Goal: Task Accomplishment & Management: Manage account settings

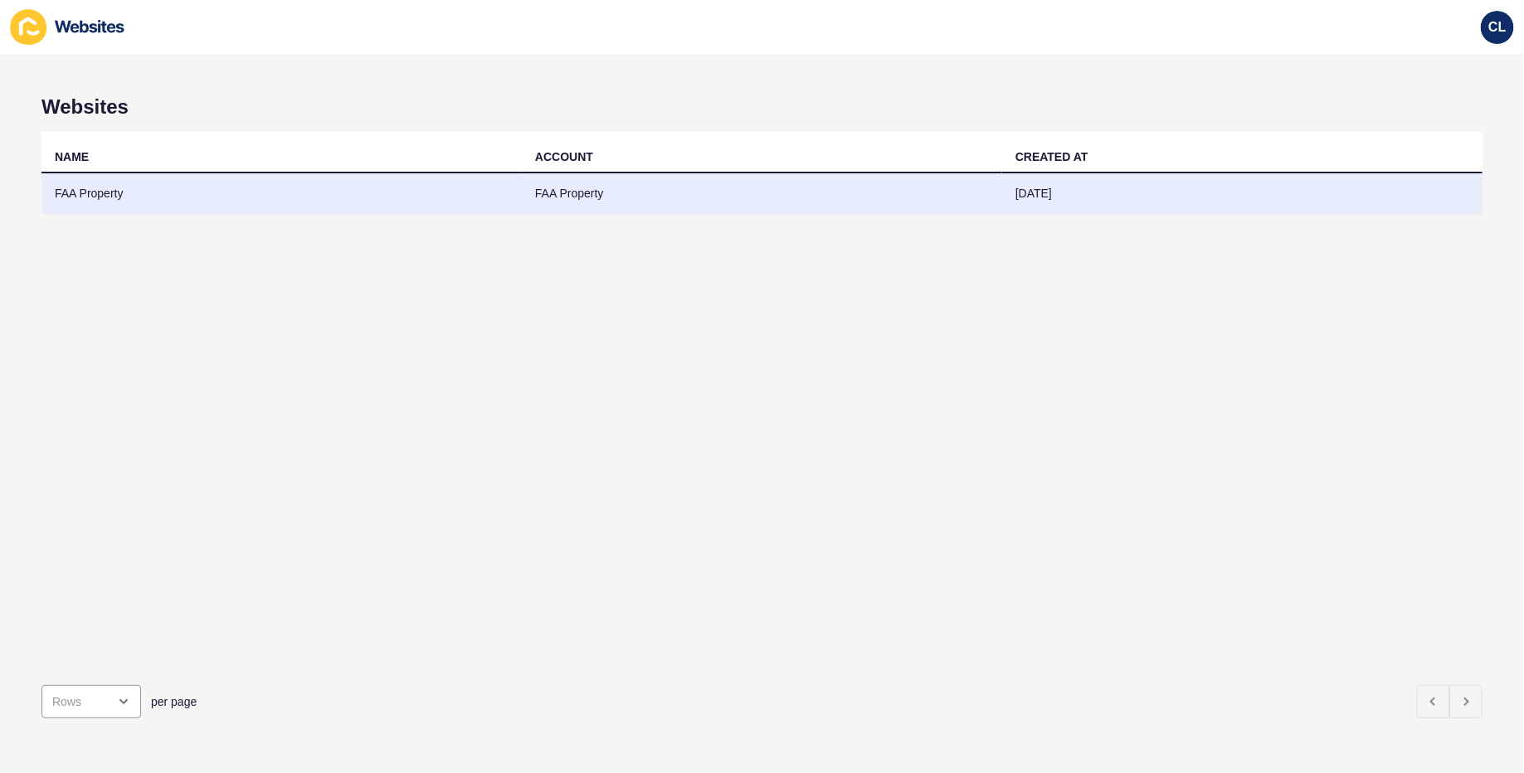
click at [567, 189] on td "FAA Property" at bounding box center [762, 193] width 480 height 41
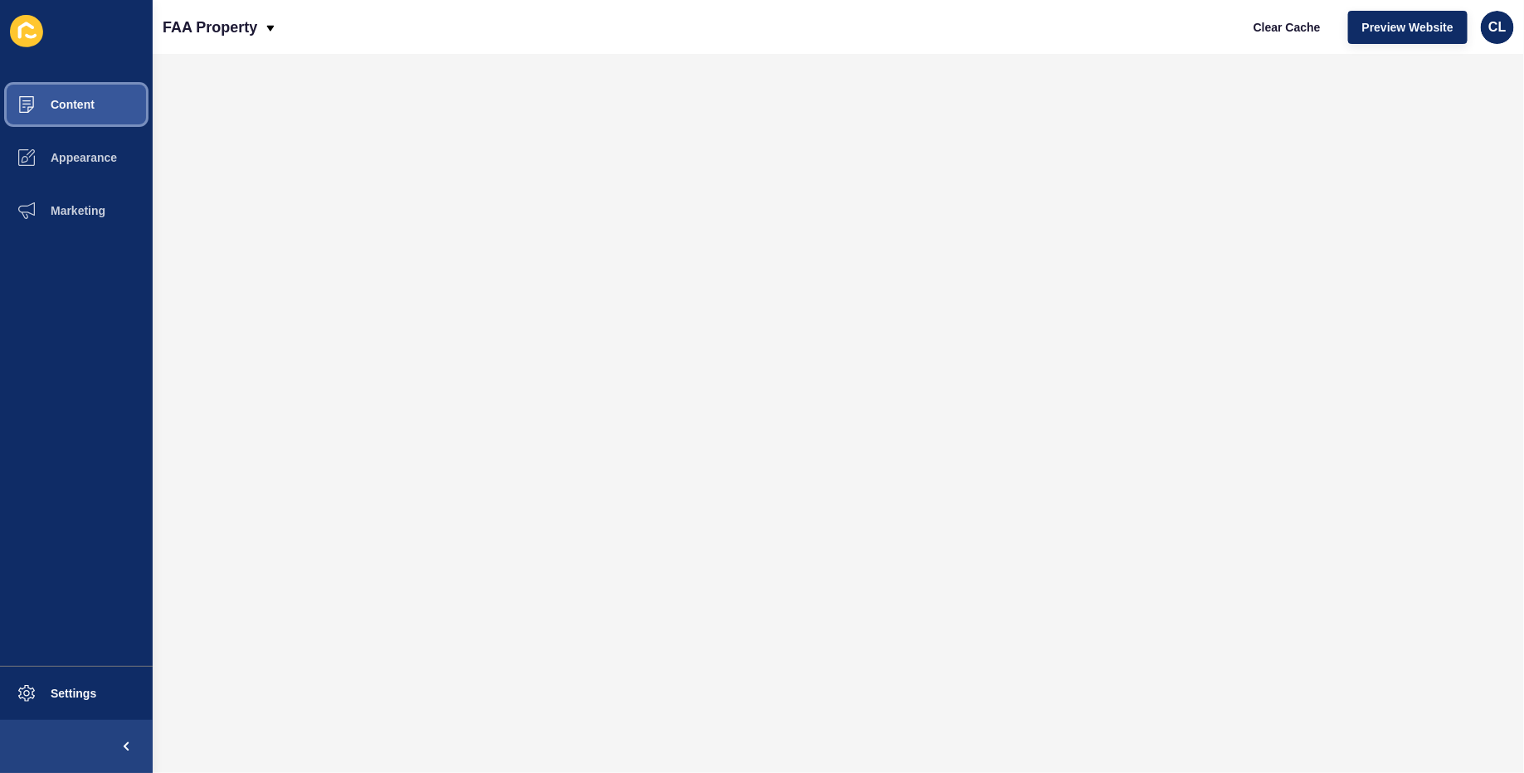
click at [75, 110] on span "Content" at bounding box center [46, 104] width 97 height 13
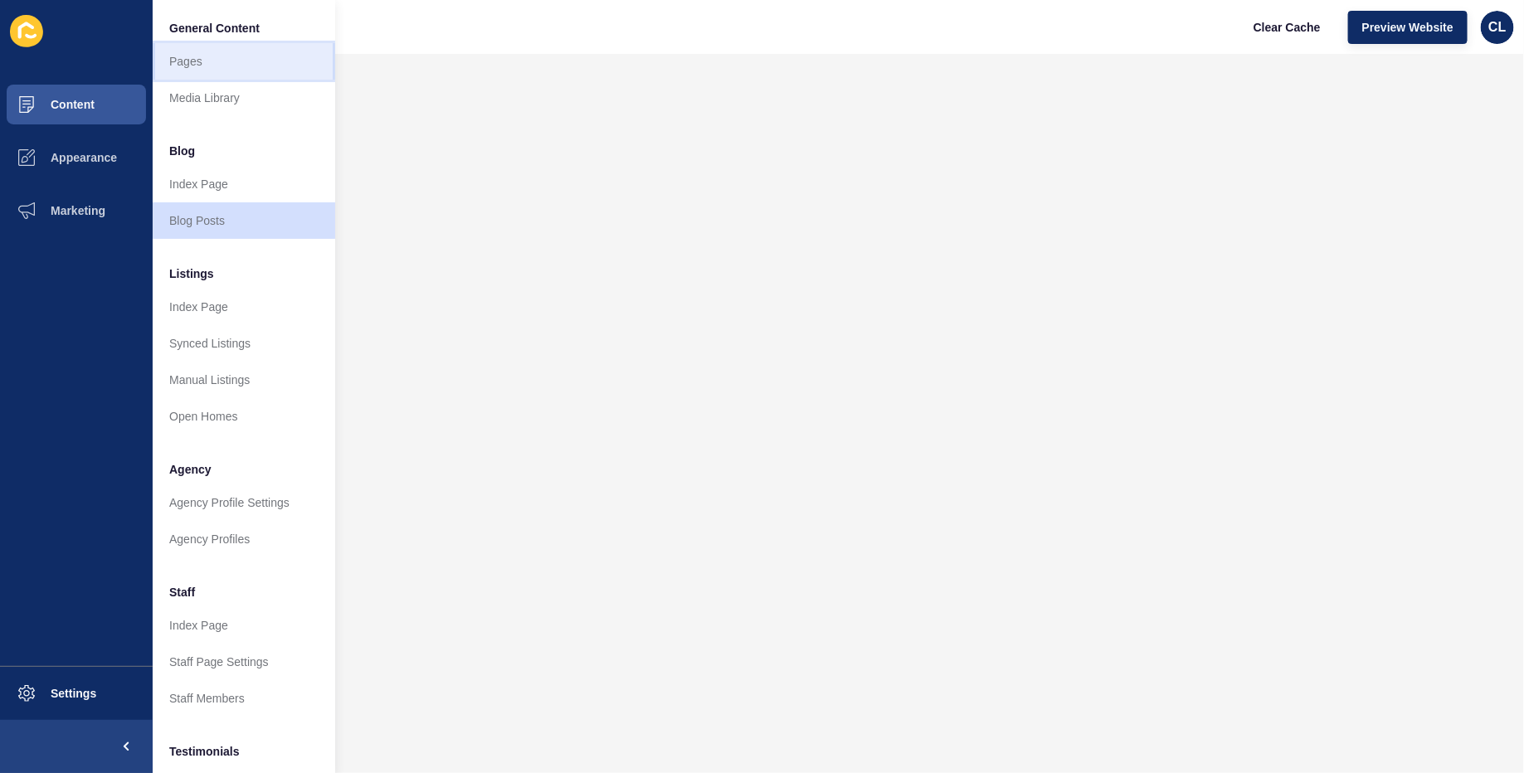
click at [219, 67] on link "Pages" at bounding box center [244, 61] width 183 height 37
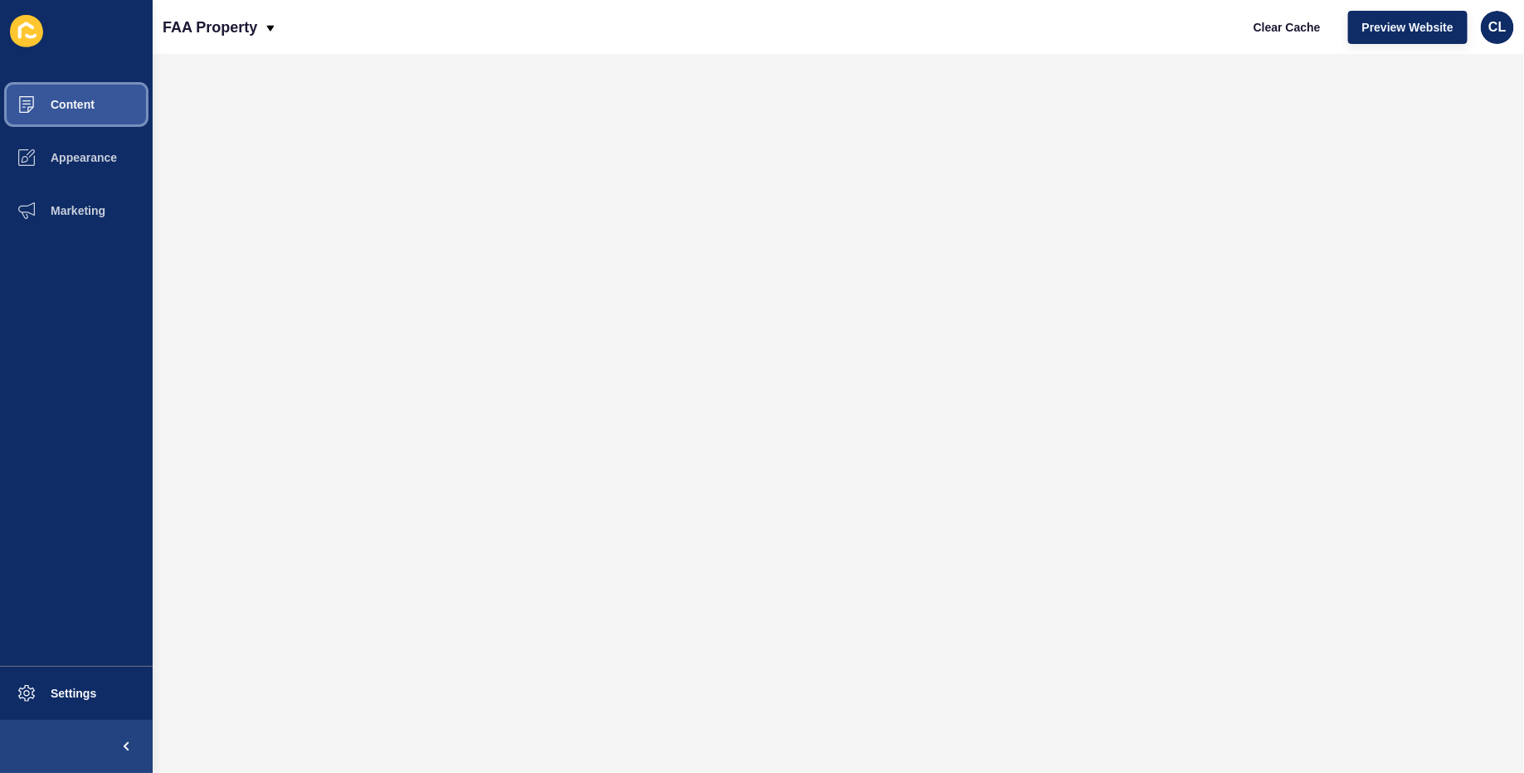
click at [105, 100] on button "Content" at bounding box center [76, 104] width 153 height 53
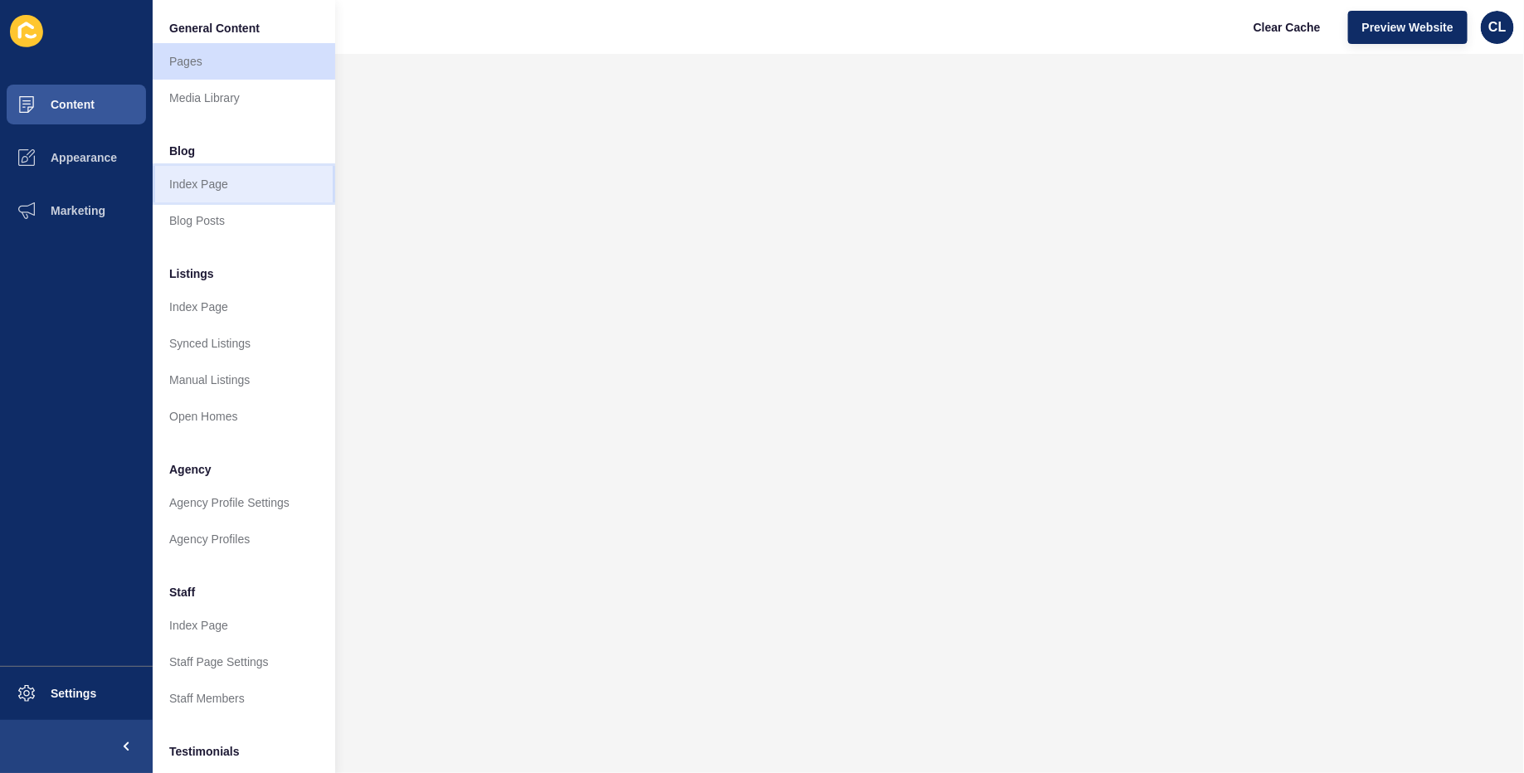
click at [211, 179] on link "Index Page" at bounding box center [244, 184] width 183 height 37
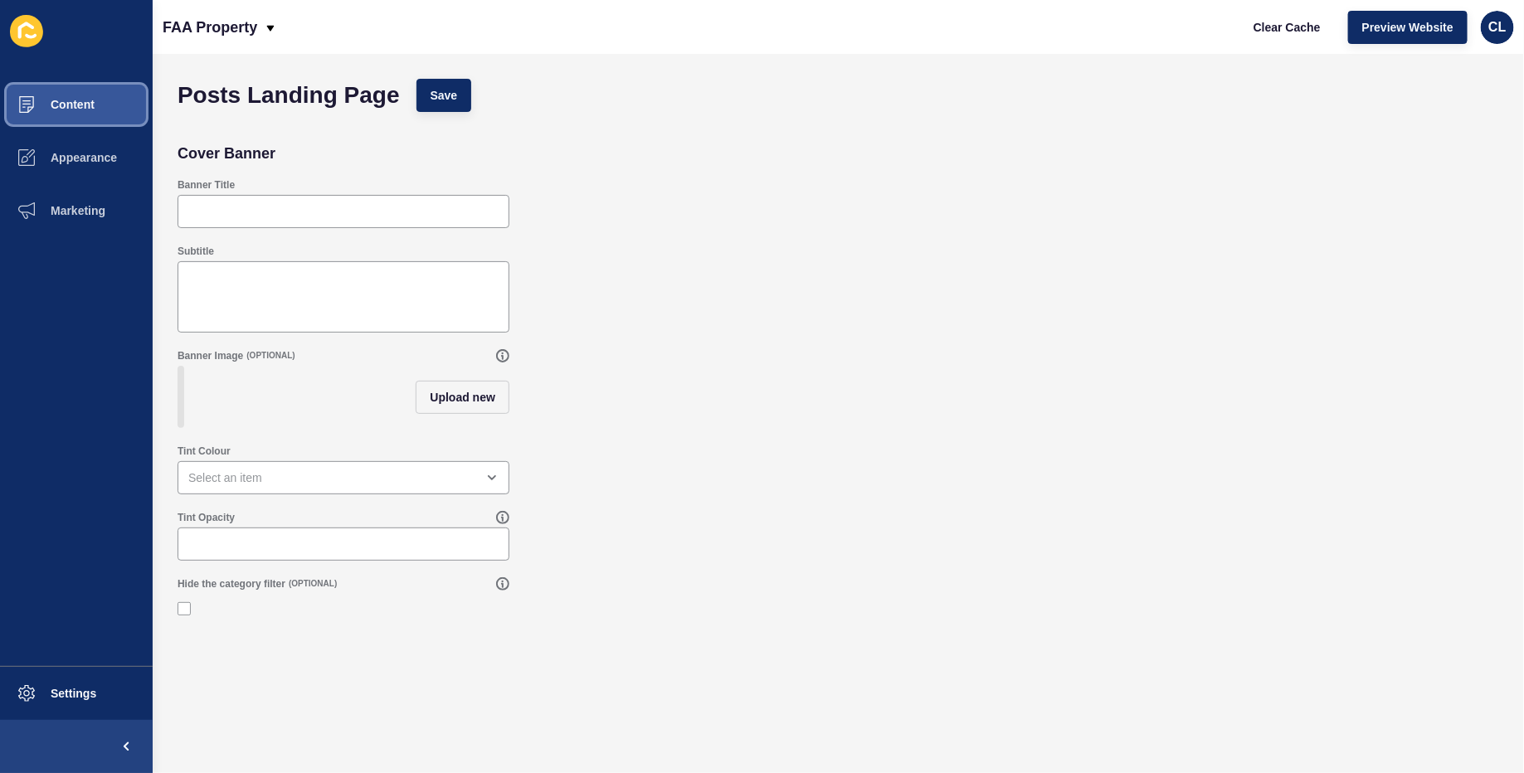
click at [87, 105] on span "Content" at bounding box center [46, 104] width 97 height 13
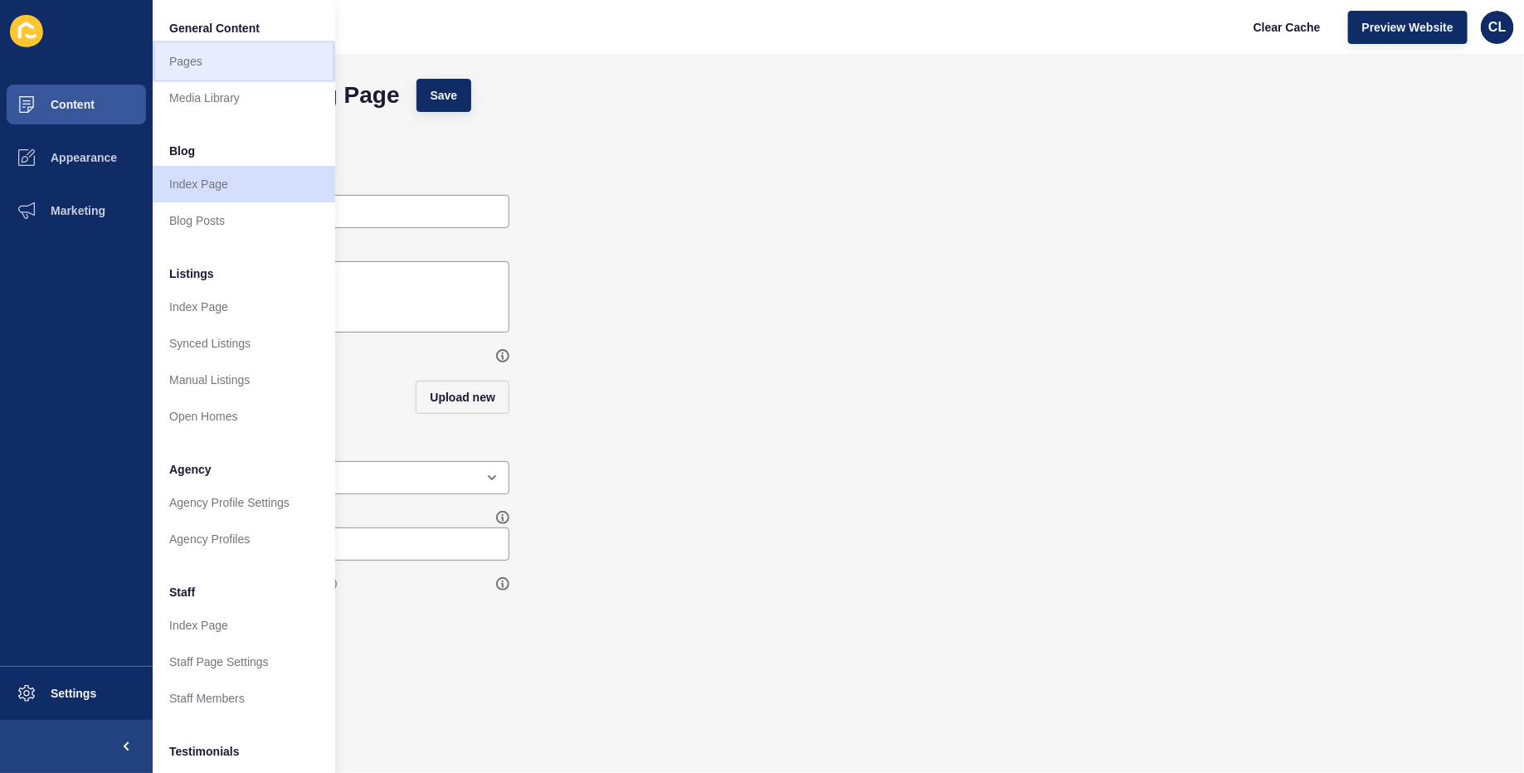
click at [234, 63] on link "Pages" at bounding box center [244, 61] width 183 height 37
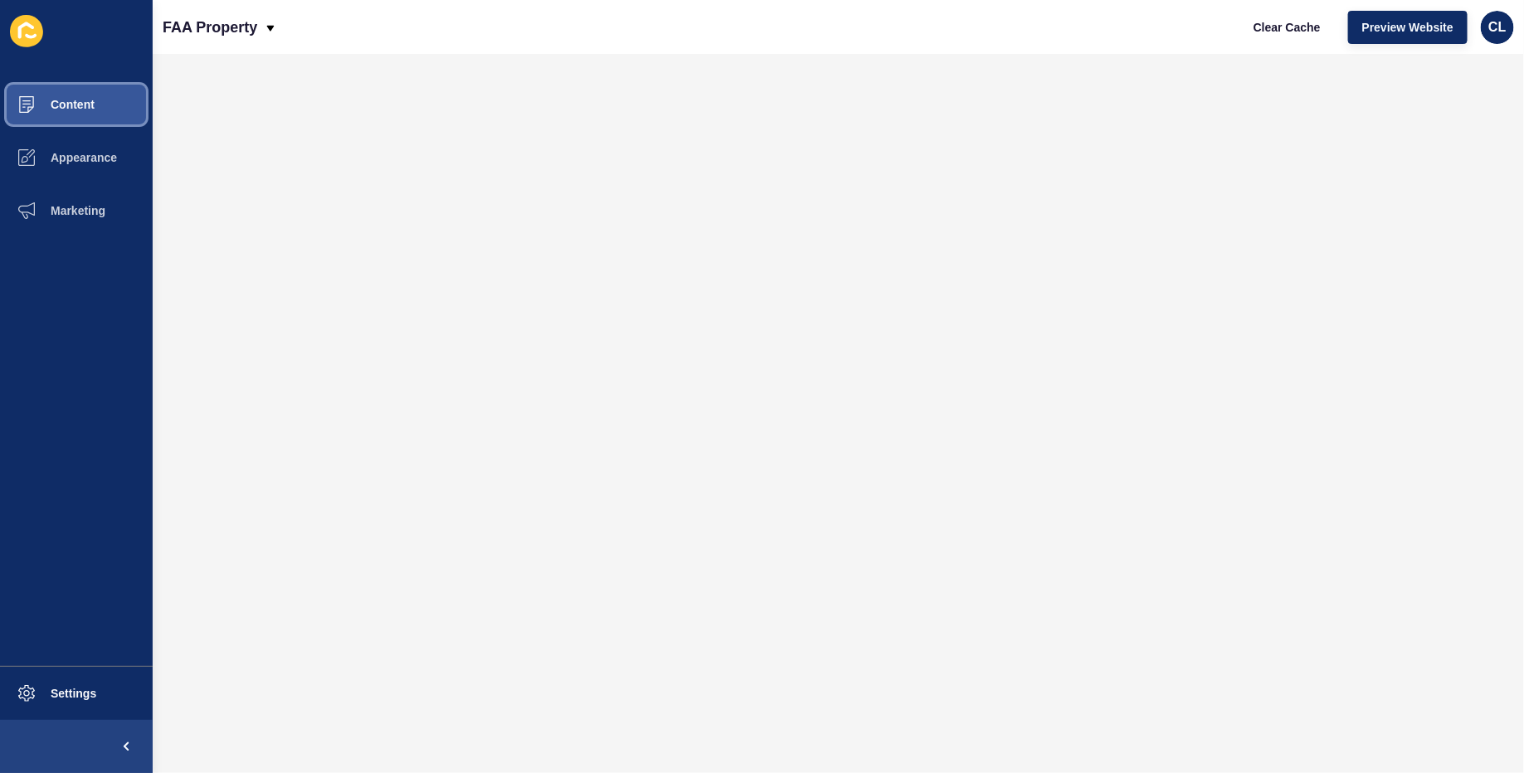
click at [119, 99] on button "Content" at bounding box center [76, 104] width 153 height 53
click at [100, 116] on button "Content" at bounding box center [76, 104] width 153 height 53
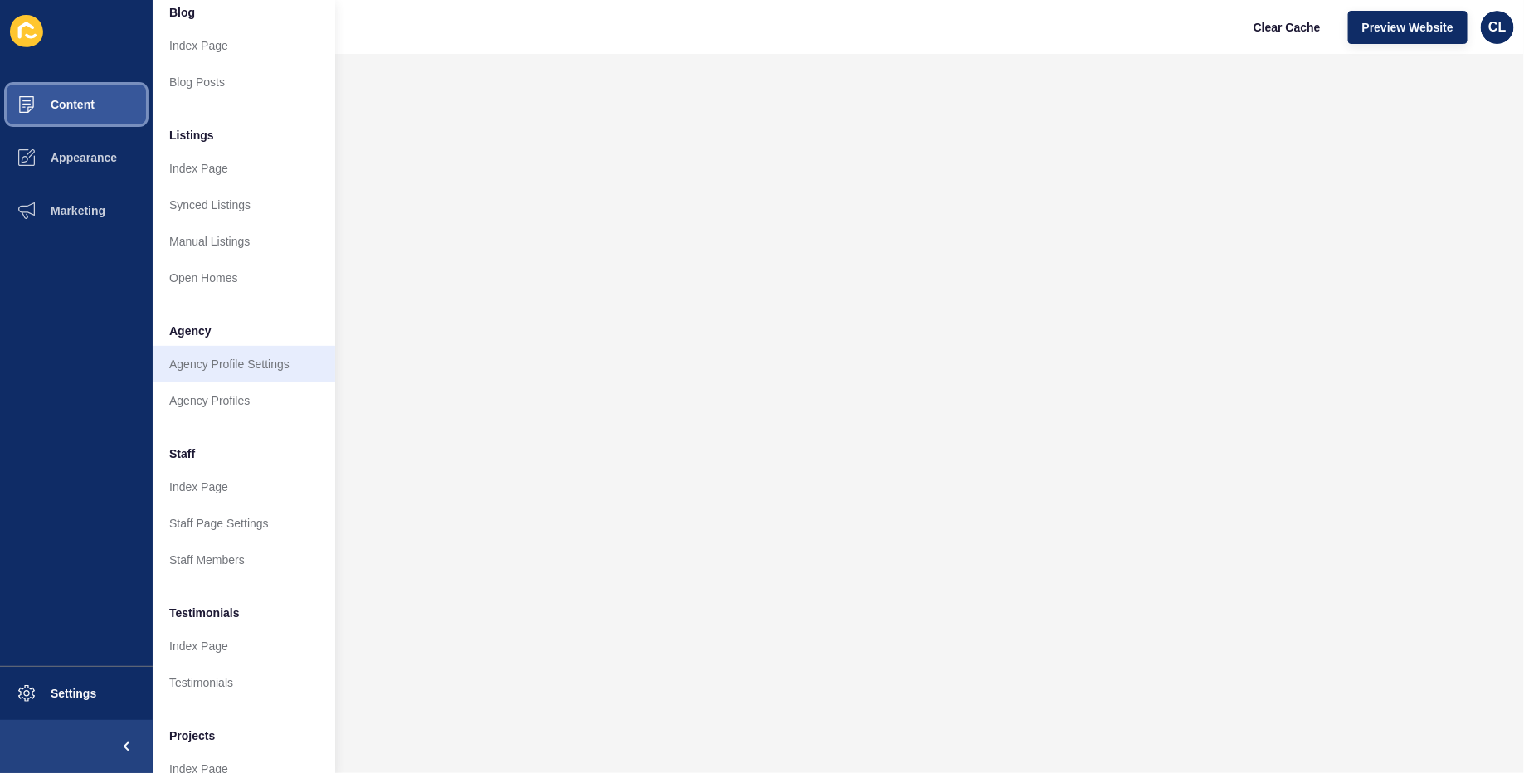
scroll to position [198, 0]
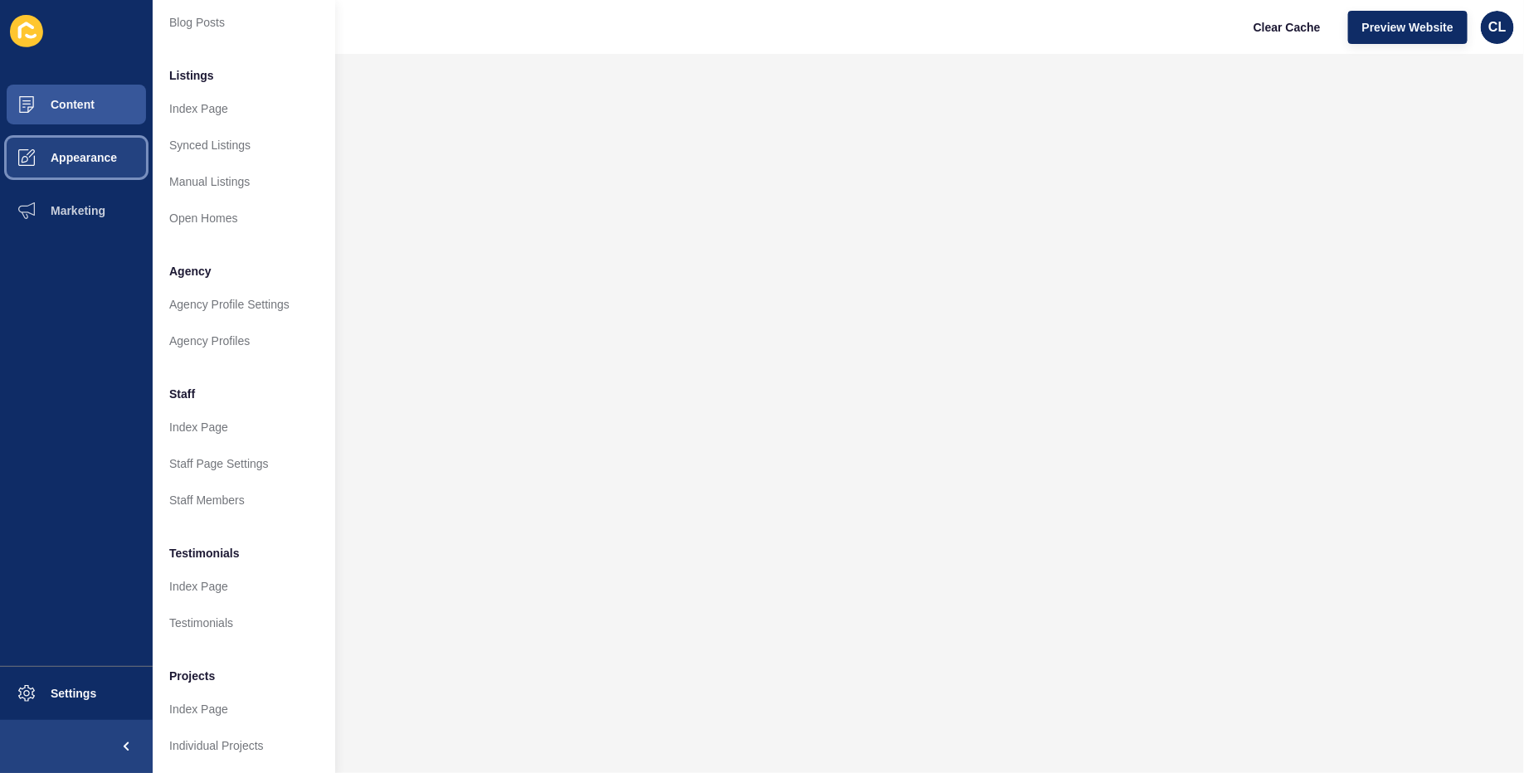
click at [64, 154] on span "Appearance" at bounding box center [57, 157] width 119 height 13
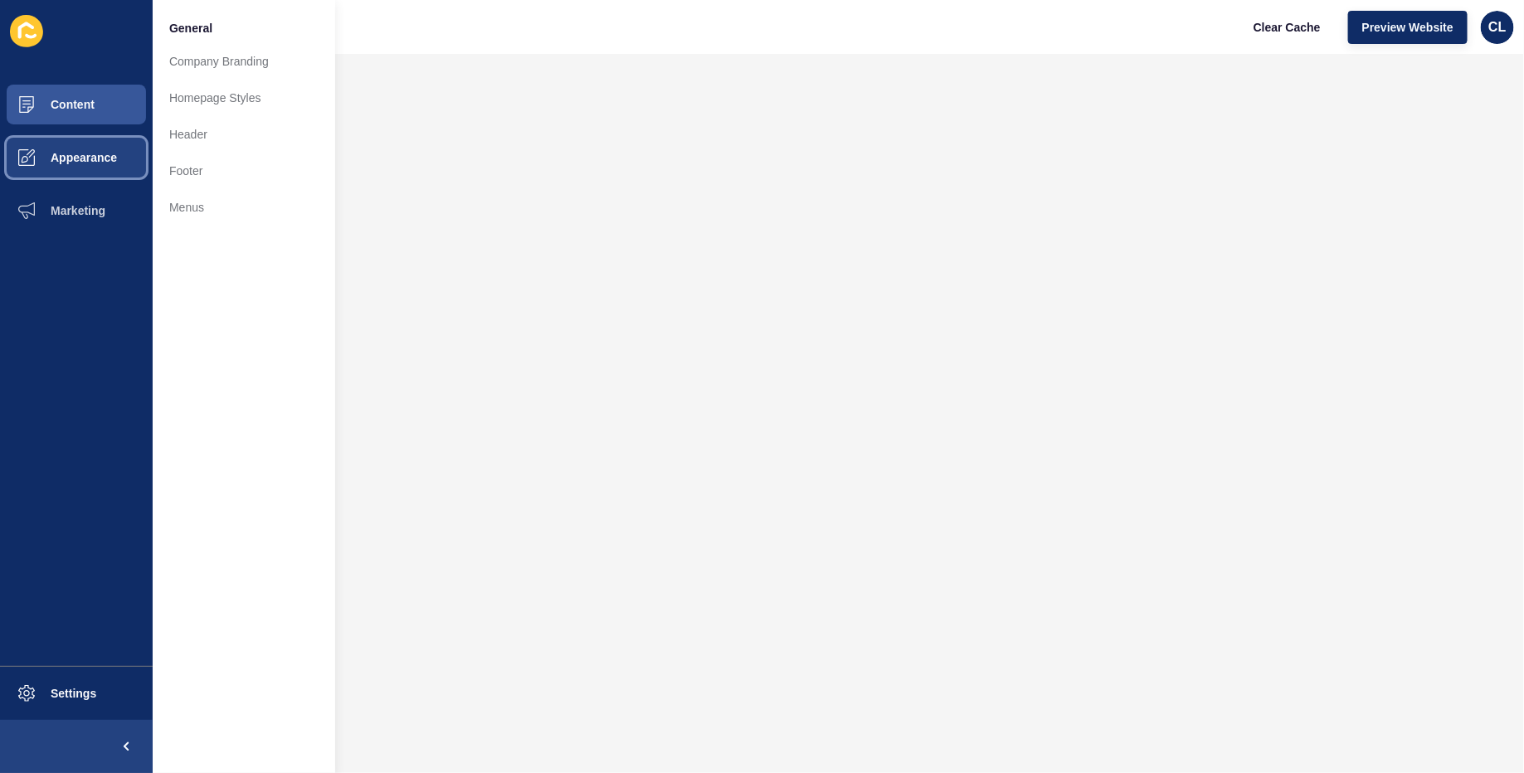
scroll to position [0, 0]
click at [236, 62] on link "Company Branding" at bounding box center [244, 61] width 183 height 37
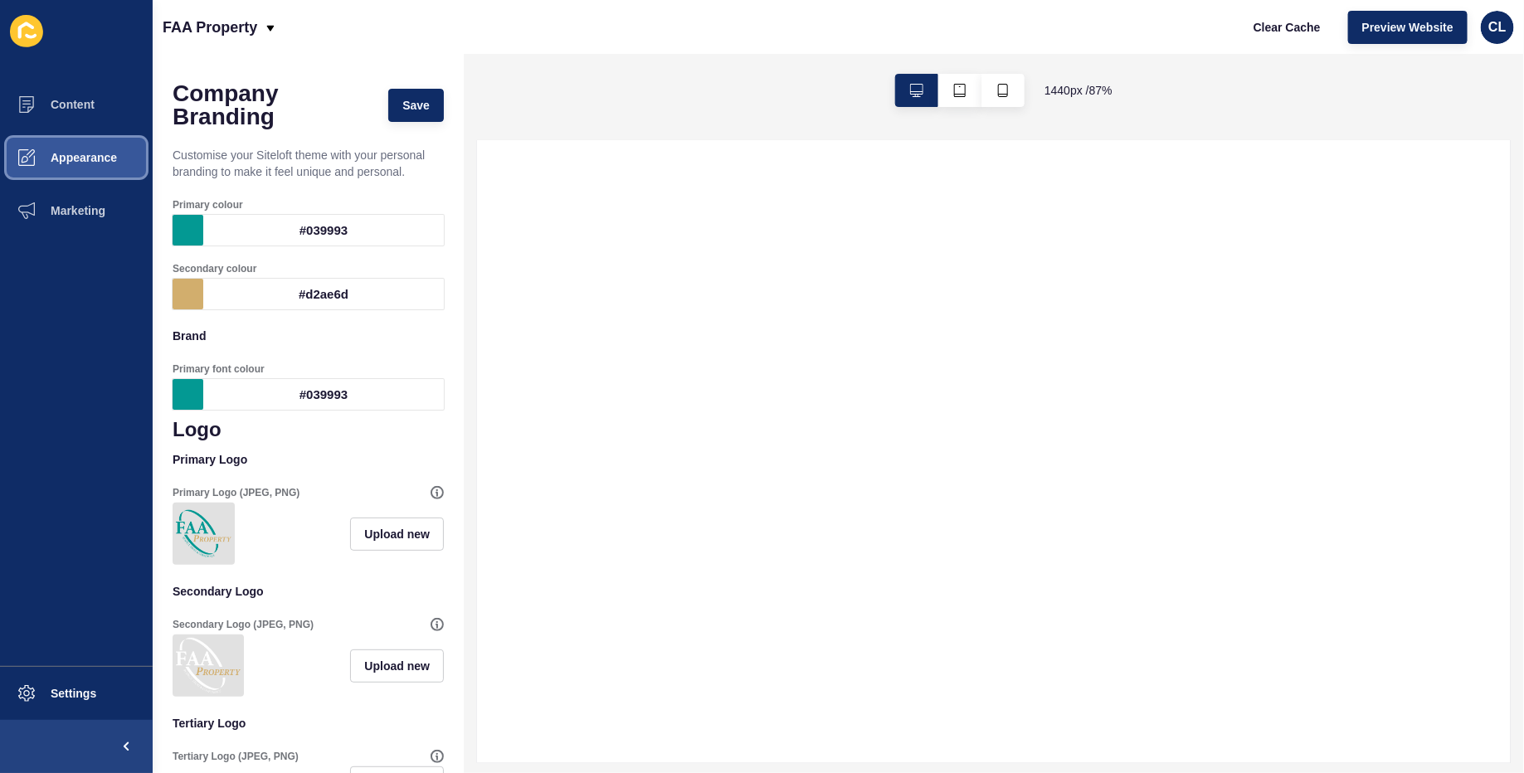
click at [78, 177] on button "Appearance" at bounding box center [76, 157] width 153 height 53
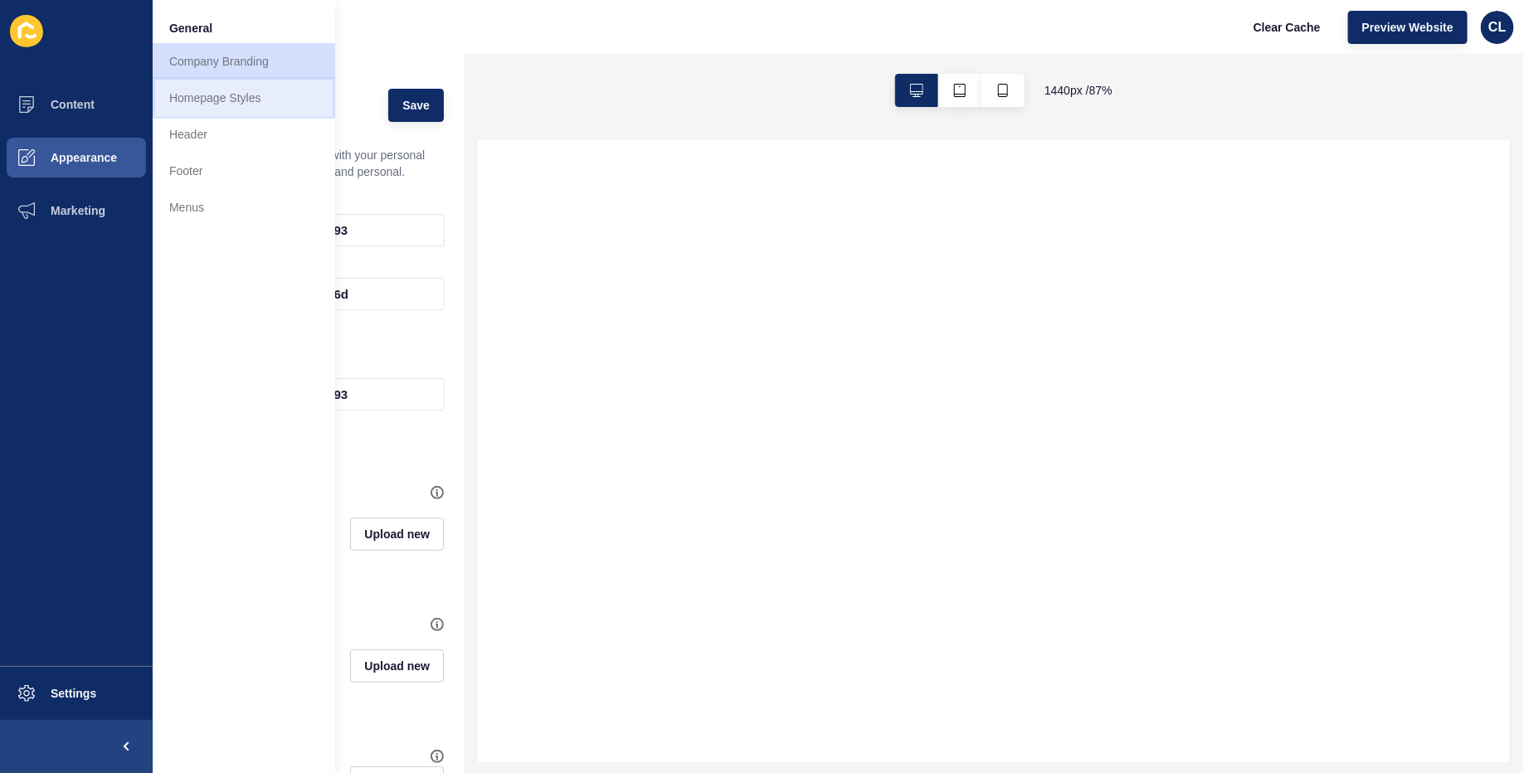
click at [260, 105] on link "Homepage Styles" at bounding box center [244, 98] width 183 height 37
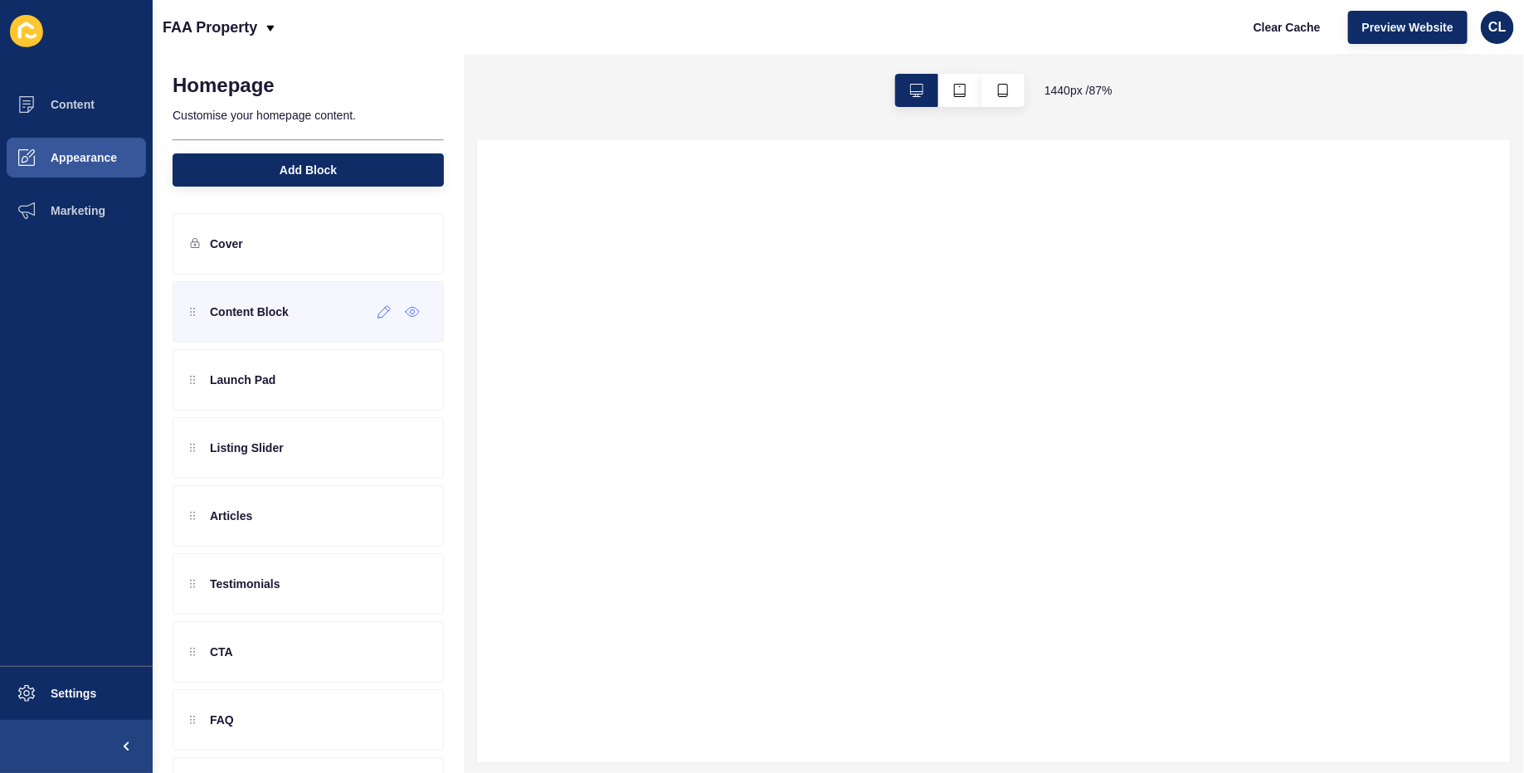
click at [265, 329] on div "Content Block" at bounding box center [308, 311] width 271 height 61
click at [389, 324] on div "Content Block" at bounding box center [308, 311] width 271 height 61
click at [386, 319] on div at bounding box center [384, 312] width 27 height 27
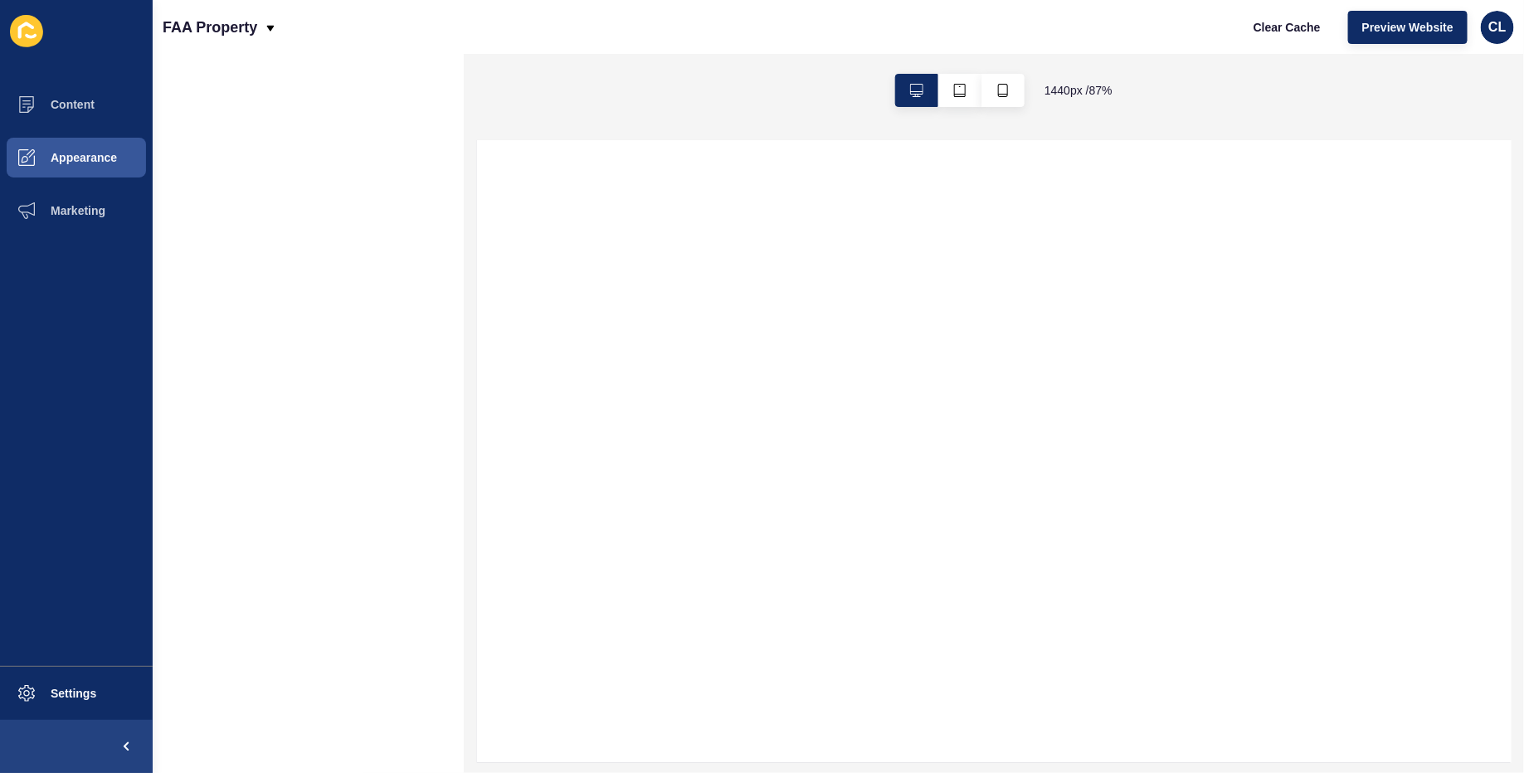
select select
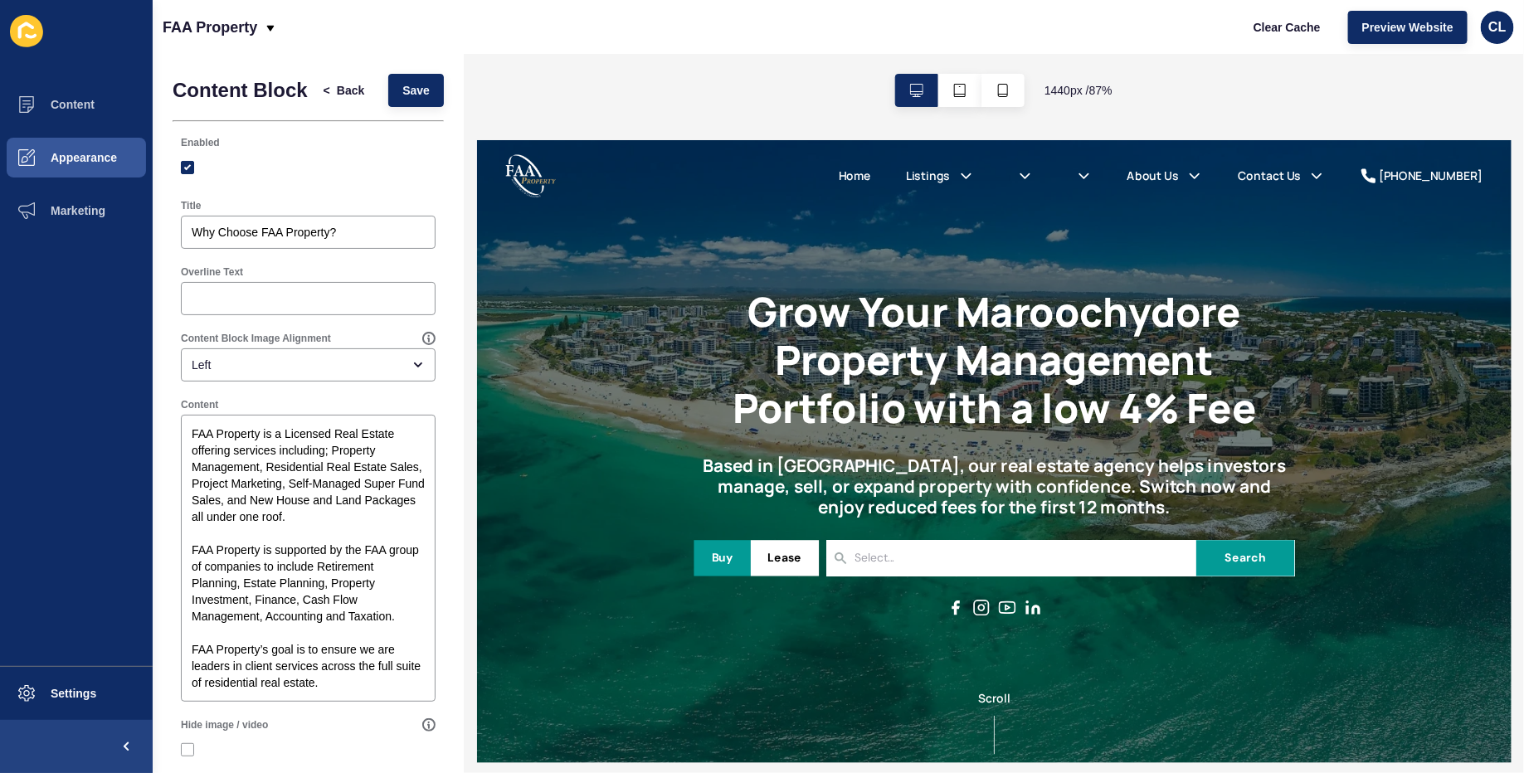
click at [357, 108] on div "< Back Save" at bounding box center [376, 90] width 144 height 43
click at [342, 82] on span "Back" at bounding box center [350, 90] width 27 height 17
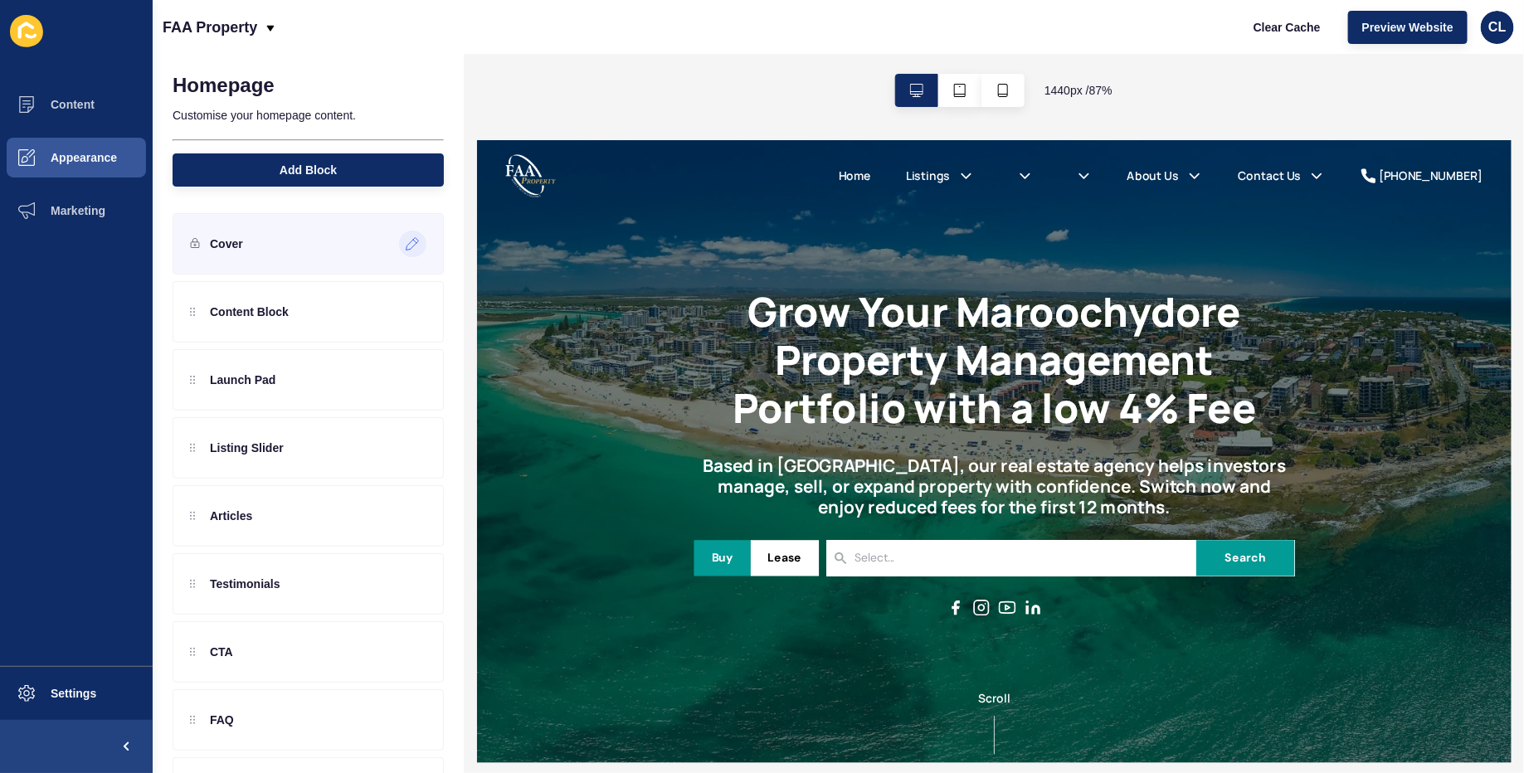
click at [420, 244] on div at bounding box center [412, 244] width 27 height 27
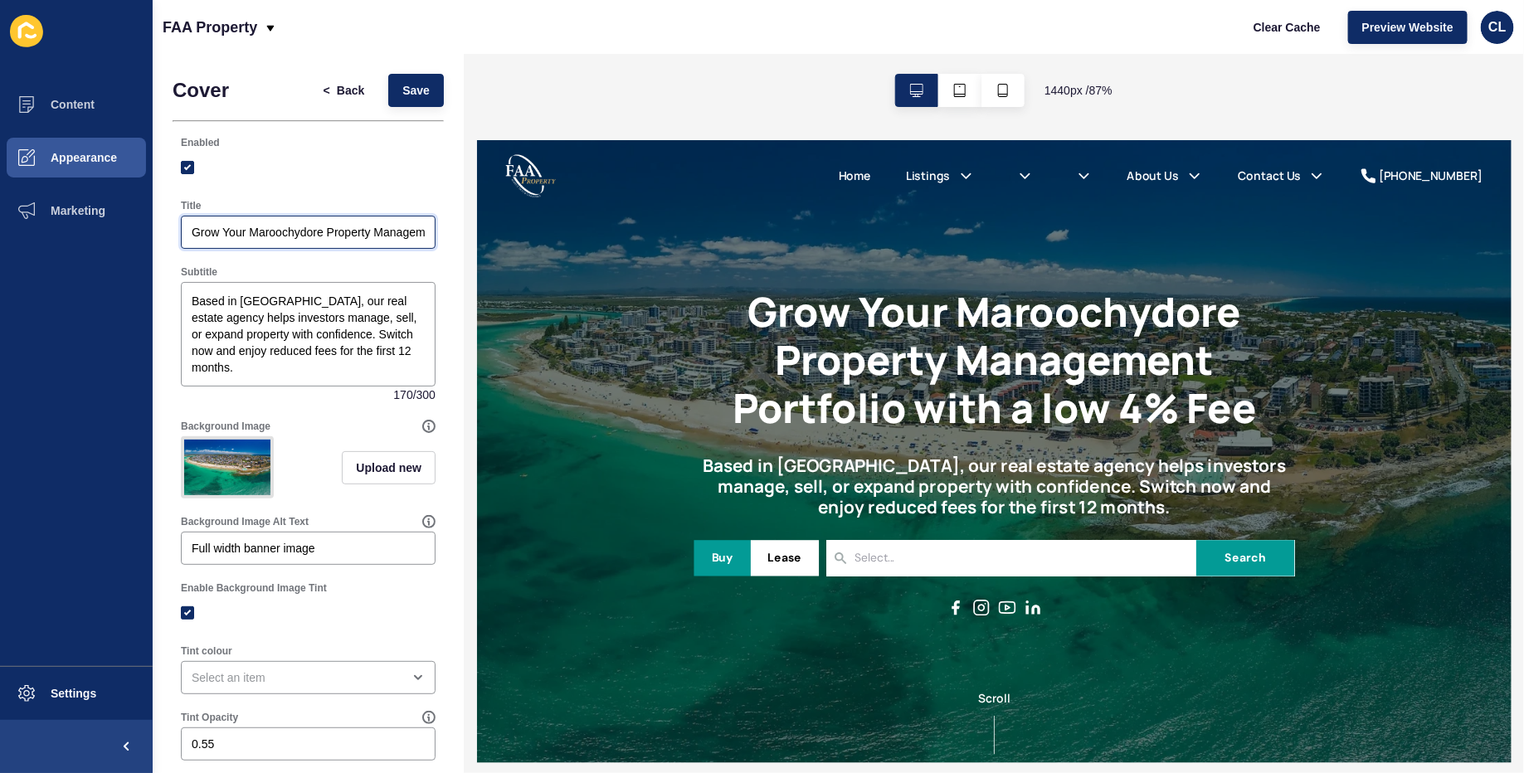
scroll to position [0, 158]
drag, startPoint x: 861, startPoint y: 371, endPoint x: 565, endPoint y: 246, distance: 321.6
click at [370, 235] on input "Grow Your Maroochydore Property Management Portfolio with a low 4% Fee" at bounding box center [308, 232] width 233 height 17
drag, startPoint x: 336, startPoint y: 232, endPoint x: 446, endPoint y: 239, distance: 110.5
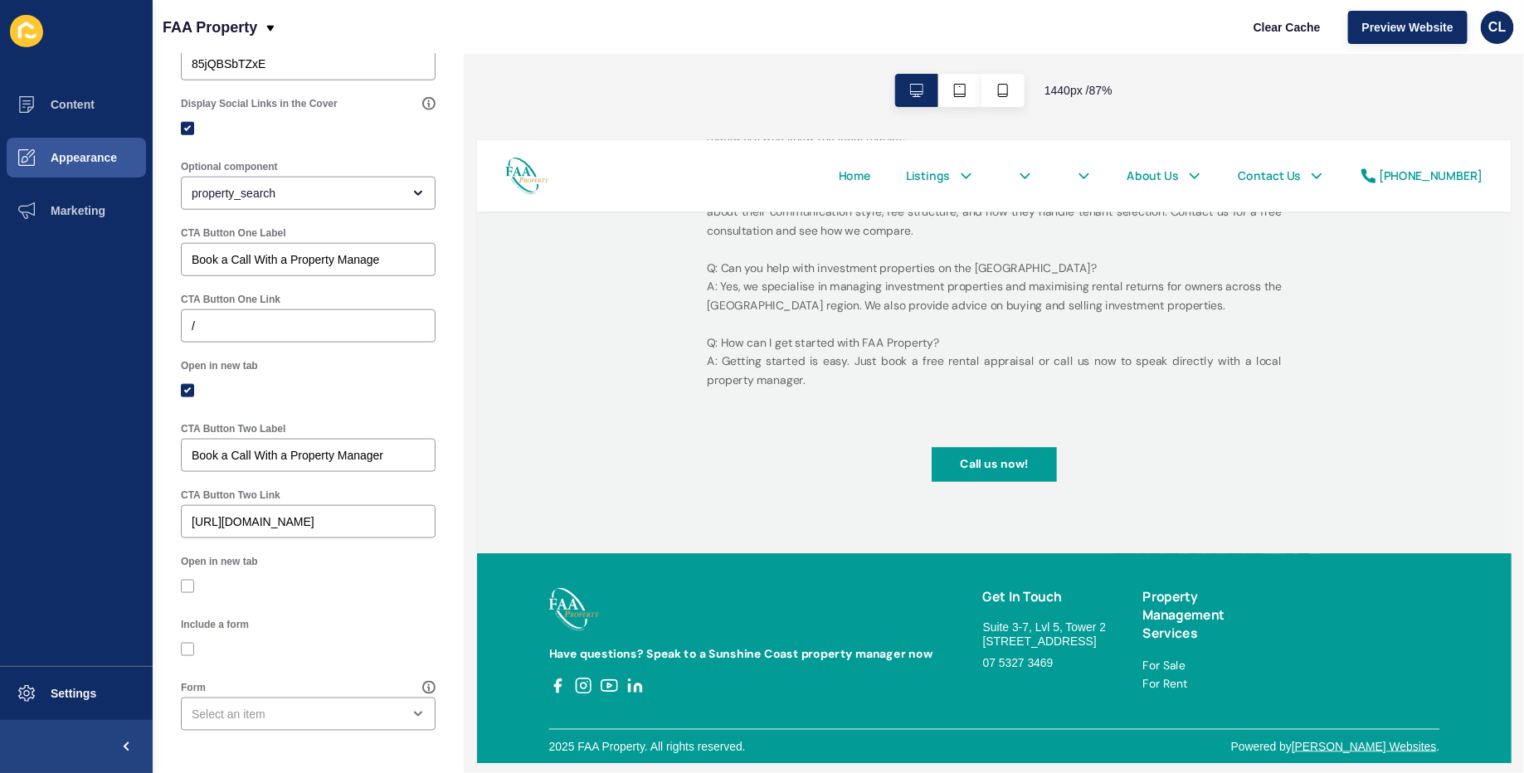
scroll to position [0, 0]
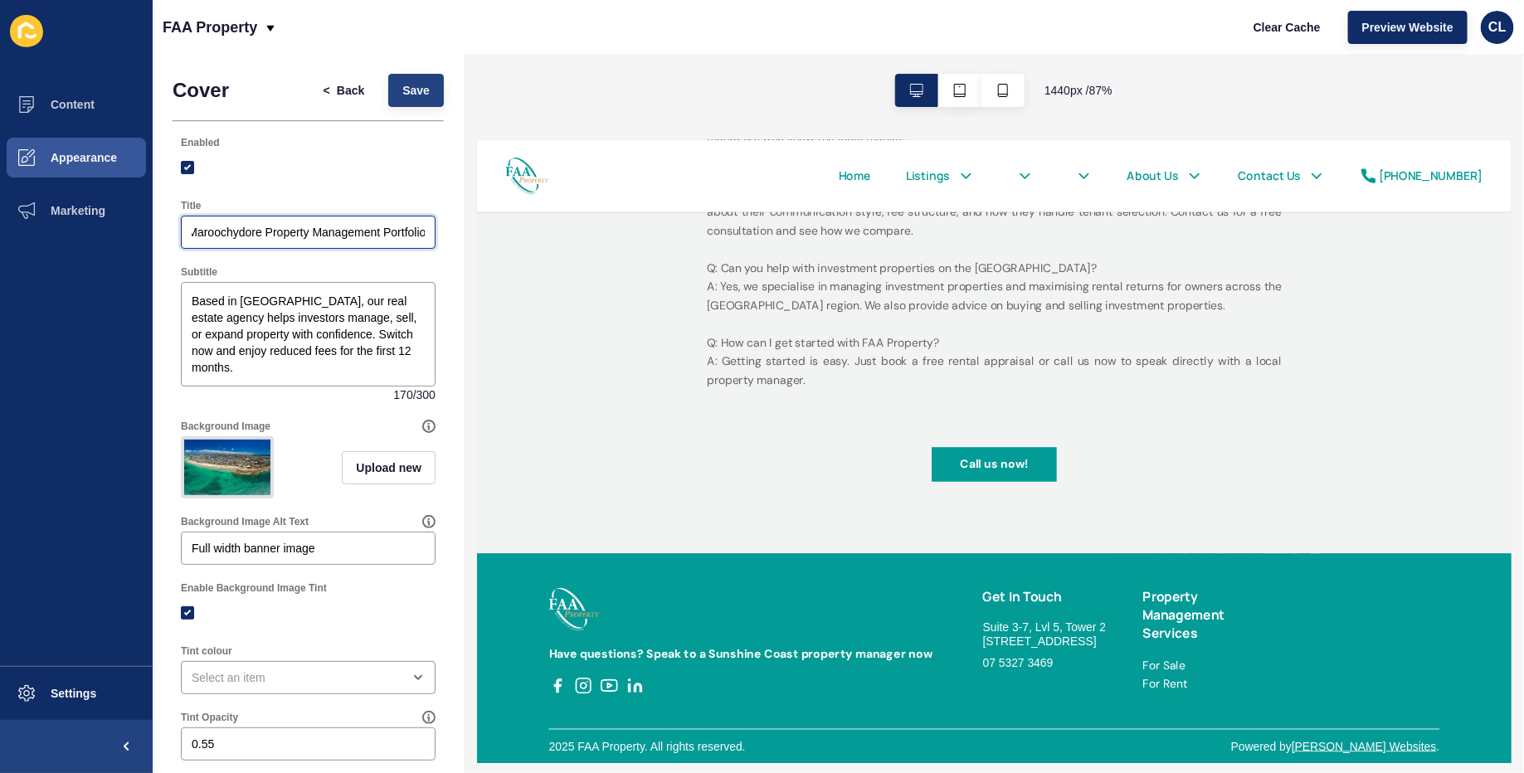
type input "Grow Your Maroochydore Property Management Portfolio"
click at [413, 80] on button "Save" at bounding box center [416, 90] width 56 height 33
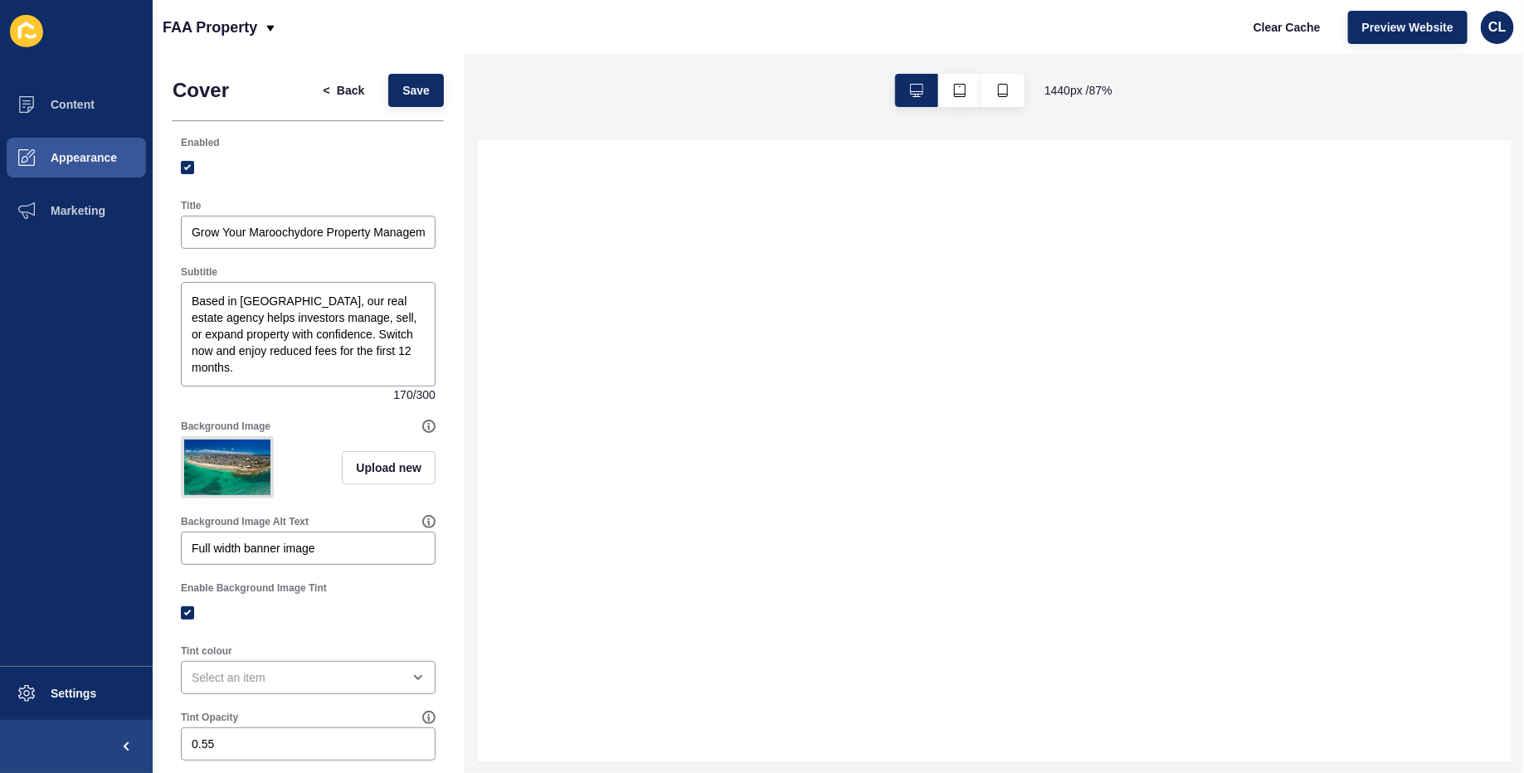
select select
